Goal: Task Accomplishment & Management: Use online tool/utility

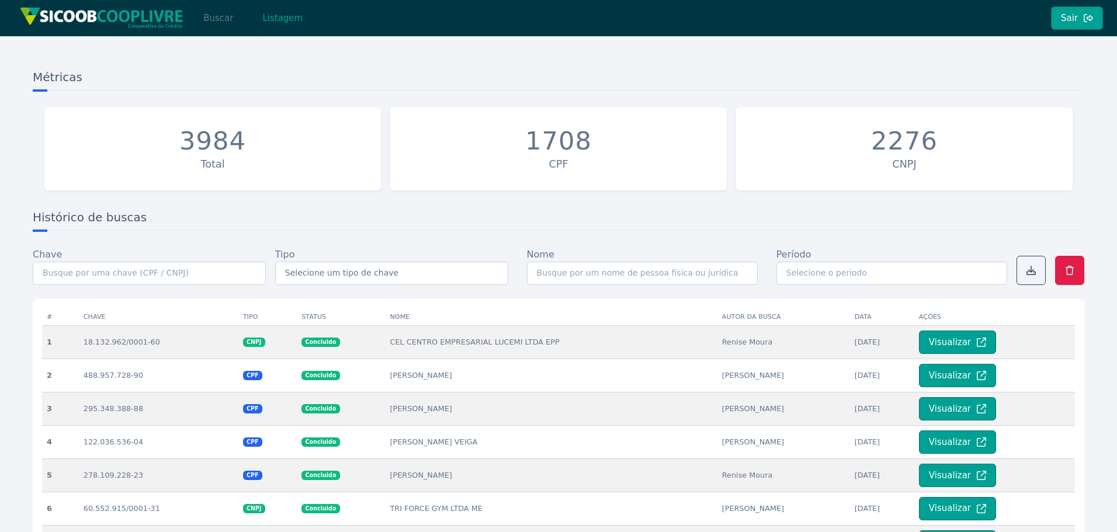
click at [218, 19] on button "Buscar" at bounding box center [218, 17] width 50 height 23
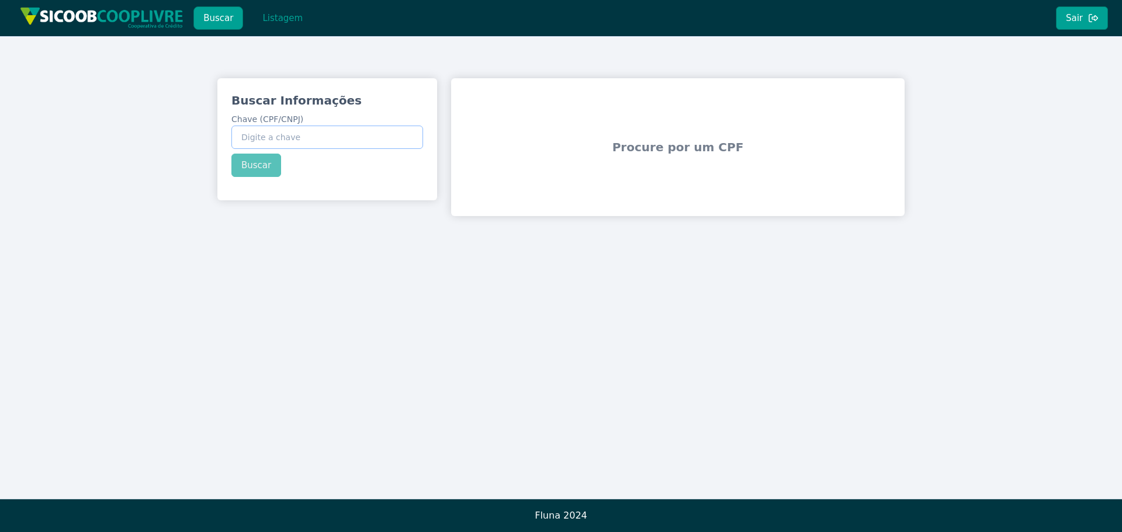
click at [347, 139] on input "Chave (CPF/CNPJ)" at bounding box center [327, 137] width 192 height 23
paste input "454.532.506-82"
click at [261, 161] on div "Buscar Informações Chave (CPF/CNPJ) 454.532.506-82 Buscar" at bounding box center [327, 134] width 220 height 113
click at [264, 166] on button "Buscar" at bounding box center [256, 165] width 50 height 23
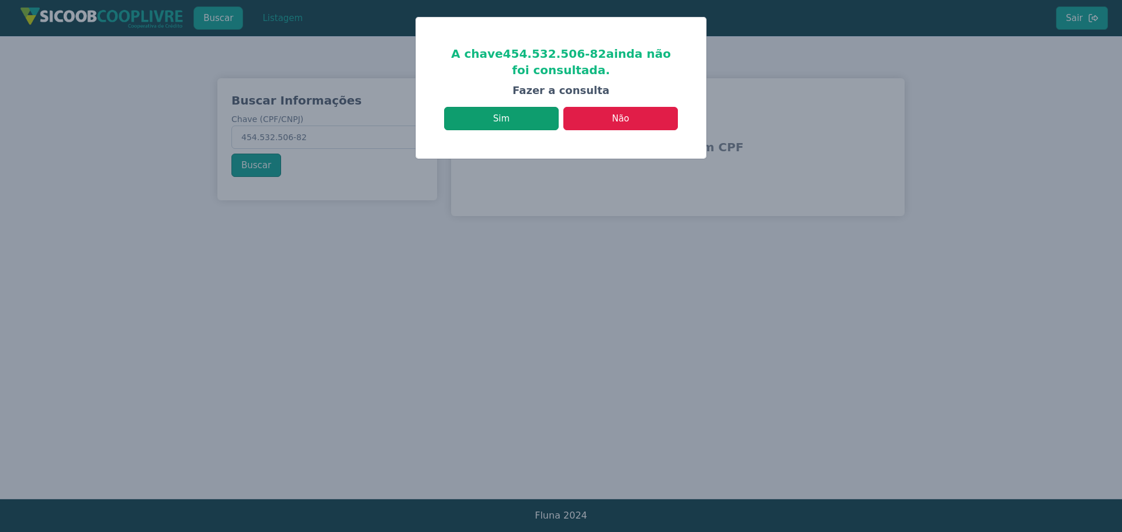
click at [509, 129] on button "Sim" at bounding box center [501, 118] width 114 height 23
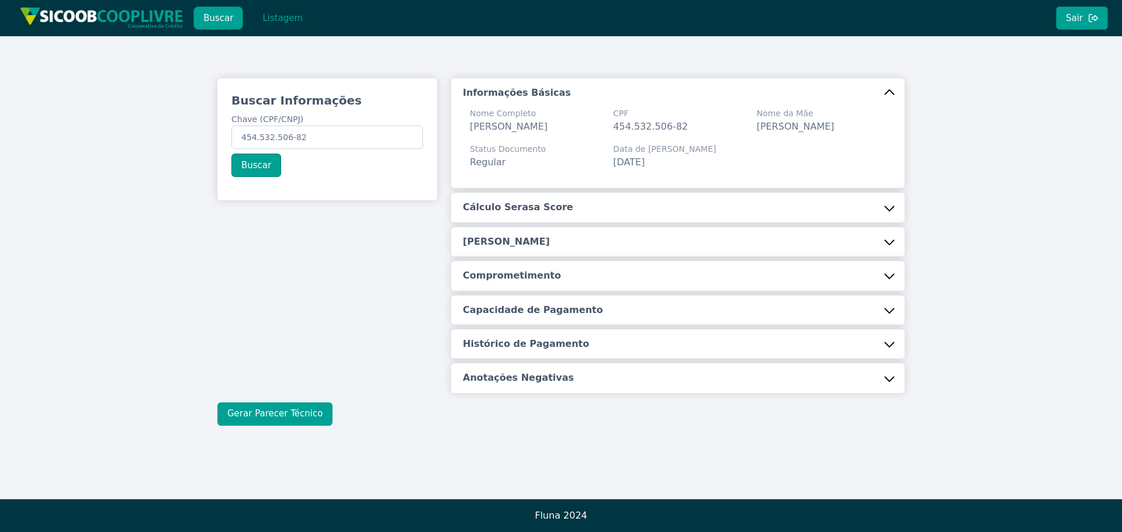
click at [265, 407] on button "Gerar Parecer Técnico" at bounding box center [274, 413] width 115 height 23
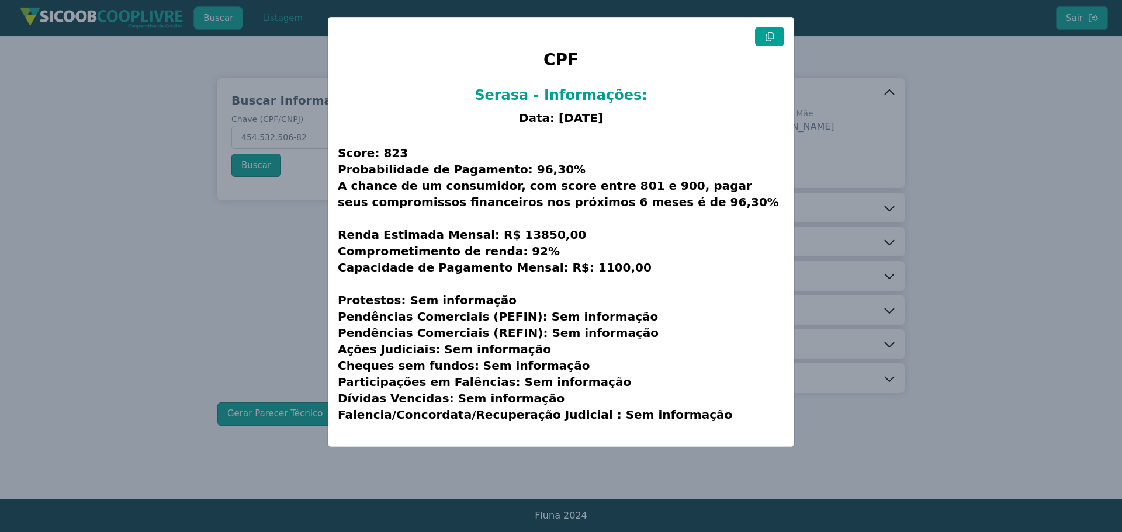
click at [761, 46] on button at bounding box center [769, 36] width 29 height 19
drag, startPoint x: 176, startPoint y: 238, endPoint x: 349, endPoint y: 20, distance: 277.8
click at [176, 238] on modal-container "CPF Serasa - Informações: Data: [DATE] Score: 823 Probabilidade de Pagamento: 9…" at bounding box center [561, 266] width 1122 height 532
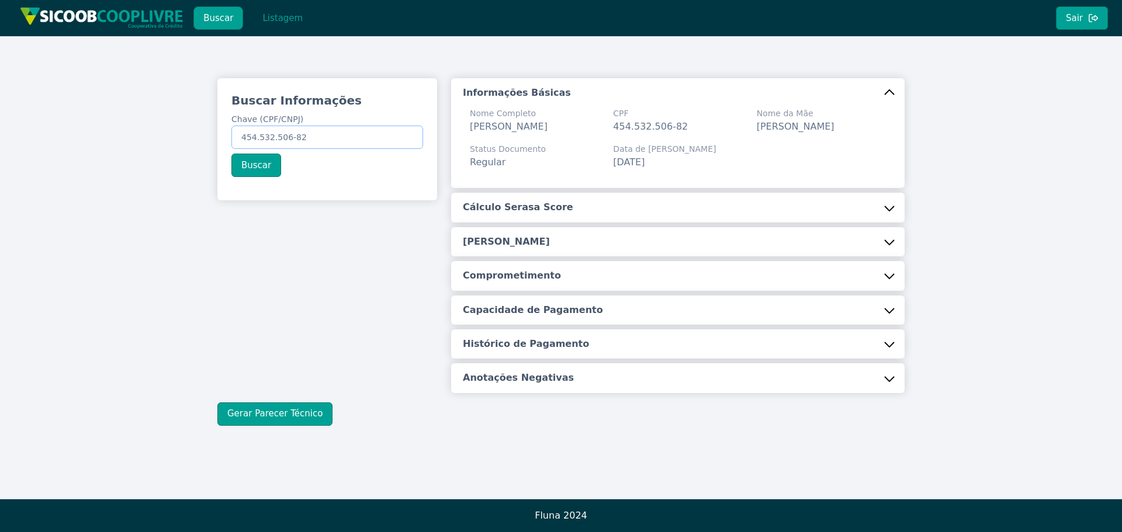
click at [318, 140] on input "454.532.506-82" at bounding box center [327, 137] width 192 height 23
type input "04.927.071/0001-95"
click at [263, 163] on button "Buscar" at bounding box center [256, 165] width 50 height 23
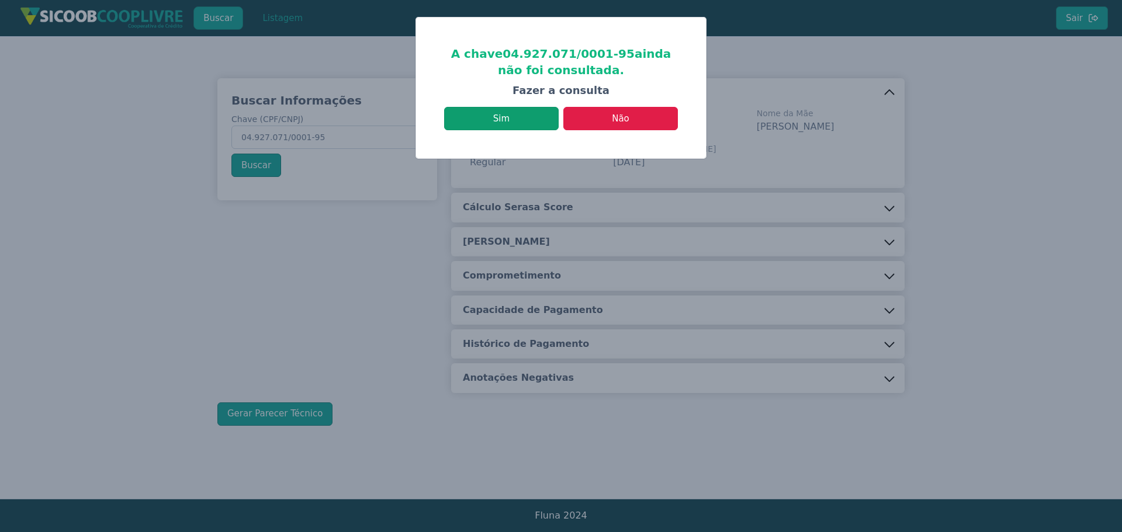
click at [514, 117] on button "Sim" at bounding box center [501, 118] width 114 height 23
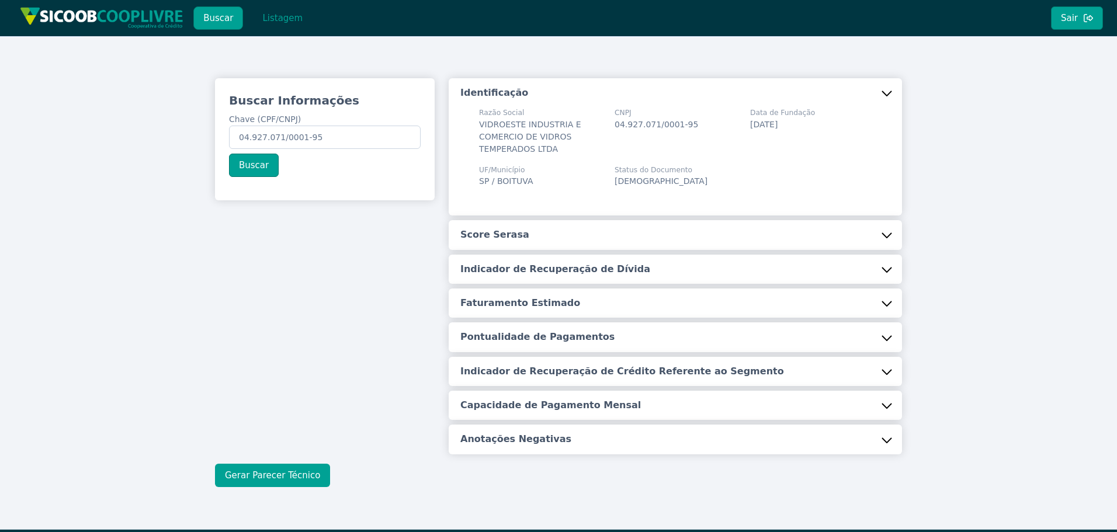
click at [267, 476] on button "Gerar Parecer Técnico" at bounding box center [272, 475] width 115 height 23
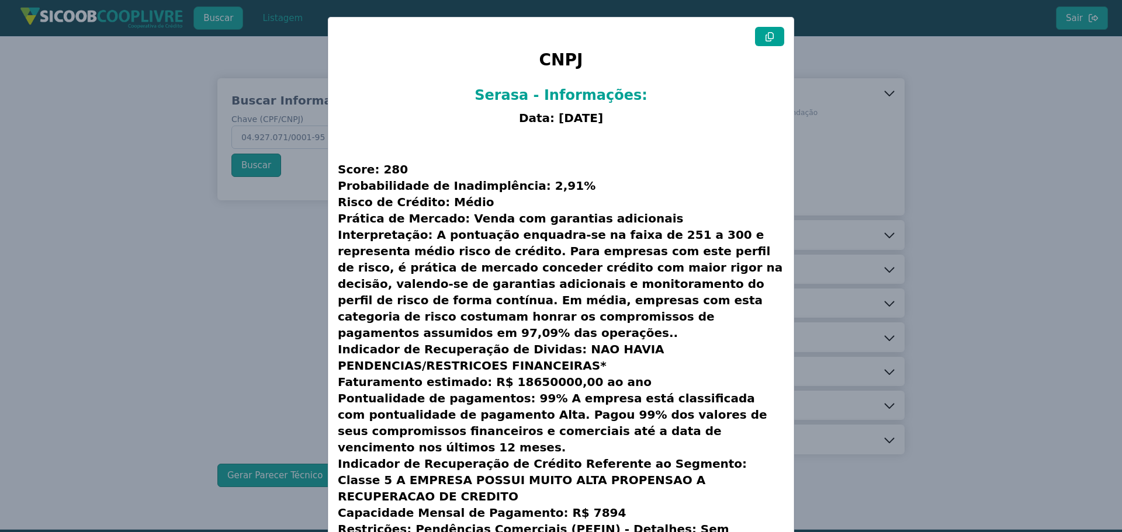
click at [761, 35] on button at bounding box center [769, 36] width 29 height 19
